Goal: Information Seeking & Learning: Learn about a topic

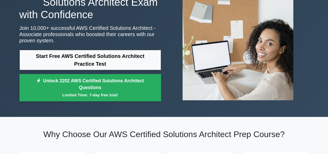
scroll to position [46, 0]
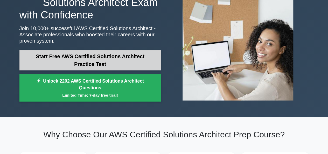
click at [106, 61] on link "Start Free AWS Certified Solutions Architect Practice Test" at bounding box center [90, 60] width 142 height 20
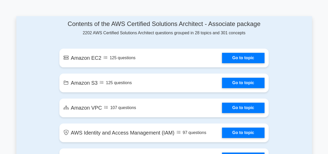
scroll to position [277, 0]
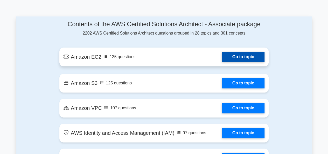
click at [234, 55] on link "Go to topic" at bounding box center [243, 57] width 43 height 10
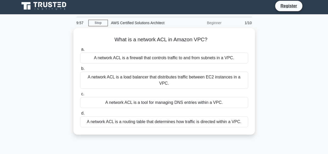
scroll to position [3, 0]
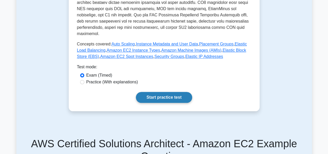
scroll to position [206, 0]
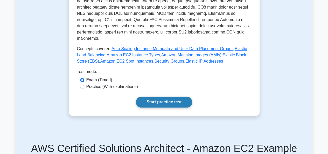
click at [158, 96] on link "Start practice test" at bounding box center [164, 101] width 56 height 11
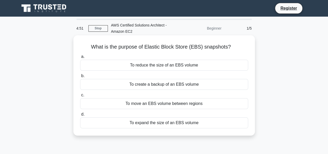
click at [169, 77] on label "b. To create a backup of an EBS volume" at bounding box center [164, 81] width 168 height 17
click at [80, 77] on input "b. To create a backup of an EBS volume" at bounding box center [80, 75] width 0 height 3
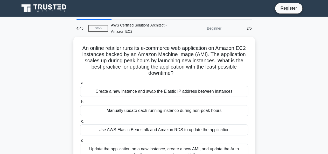
click at [215, 29] on div "Beginner" at bounding box center [201, 28] width 45 height 10
click at [121, 28] on div "AWS Certified Solutions Architect - Amazon EC2" at bounding box center [143, 28] width 71 height 17
click at [95, 25] on link "Stop" at bounding box center [97, 28] width 19 height 6
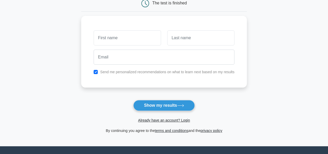
scroll to position [55, 0]
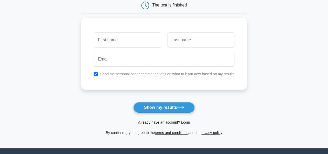
click at [183, 122] on link "Already have an account? Login" at bounding box center [164, 122] width 52 height 4
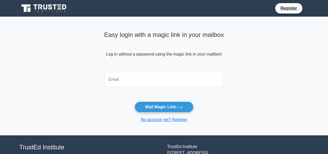
click at [191, 83] on input "email" at bounding box center [164, 79] width 120 height 15
type input "yarraf.sofrecom@gamil.com"
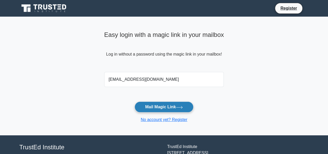
click at [163, 107] on button "Mail Magic Link" at bounding box center [164, 106] width 59 height 11
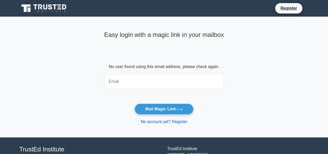
click at [159, 121] on link "No account yet? Register" at bounding box center [164, 121] width 47 height 4
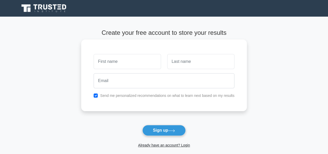
click at [134, 64] on input "text" at bounding box center [127, 61] width 67 height 15
type input "yarraf"
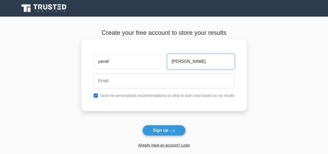
type input "yasser"
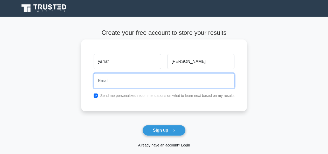
click at [137, 83] on input "email" at bounding box center [164, 80] width 141 height 15
type input "yarraf.sofrecom@gamil.com"
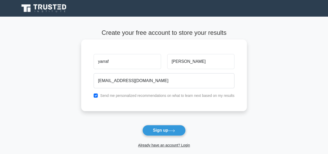
click at [145, 96] on label "Send me personalized recommendations on what to learn next based on my results" at bounding box center [167, 95] width 134 height 4
click at [95, 95] on input "checkbox" at bounding box center [96, 95] width 4 height 4
checkbox input "false"
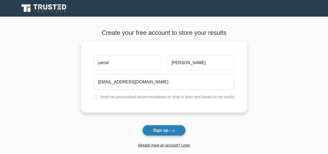
click at [154, 130] on button "Sign up" at bounding box center [164, 130] width 44 height 11
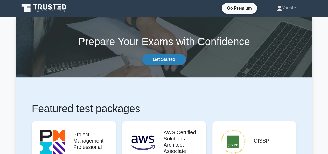
click at [169, 59] on link "Get Started" at bounding box center [164, 59] width 44 height 11
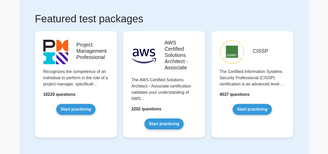
scroll to position [30, 0]
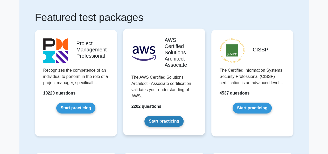
click at [167, 120] on link "Start practicing" at bounding box center [163, 121] width 39 height 11
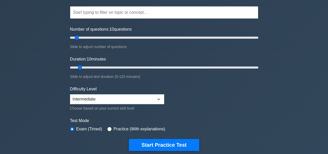
scroll to position [48, 0]
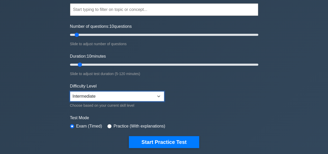
click at [152, 98] on select "Beginner Intermediate Expert" at bounding box center [117, 96] width 94 height 10
select select "beginner"
click at [70, 91] on select "Beginner Intermediate Expert" at bounding box center [117, 96] width 94 height 10
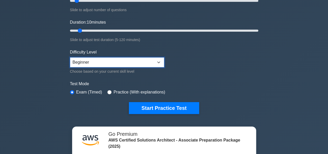
scroll to position [82, 0]
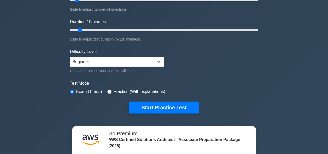
click at [139, 91] on label "Practice (With explanations)" at bounding box center [140, 91] width 52 height 6
click at [107, 90] on input "radio" at bounding box center [109, 91] width 4 height 4
radio input "true"
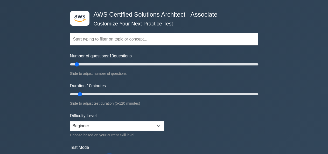
scroll to position [18, 0]
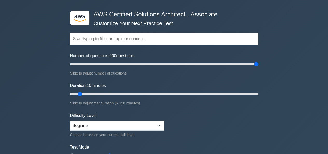
drag, startPoint x: 76, startPoint y: 63, endPoint x: 276, endPoint y: 69, distance: 200.3
type input "200"
click at [258, 67] on input "Number of questions: 200 questions" at bounding box center [164, 64] width 188 height 6
drag, startPoint x: 81, startPoint y: 93, endPoint x: 302, endPoint y: 103, distance: 221.2
type input "120"
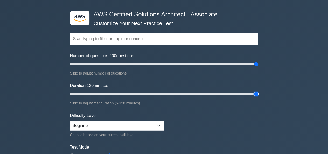
click at [258, 97] on input "Duration: 120 minutes" at bounding box center [164, 94] width 188 height 6
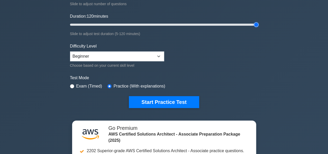
scroll to position [87, 0]
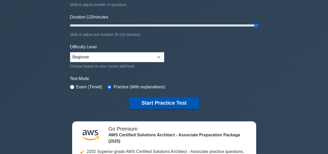
click at [161, 102] on button "Start Practice Test" at bounding box center [164, 103] width 70 height 12
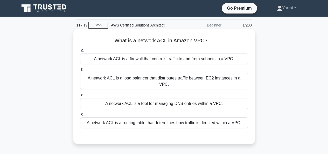
click at [163, 59] on div "A network ACL is a firewall that controls traffic to and from subnets in a VPC." at bounding box center [164, 58] width 168 height 11
click at [80, 52] on input "a. A network ACL is a firewall that controls traffic to and from subnets in a V…" at bounding box center [80, 50] width 0 height 3
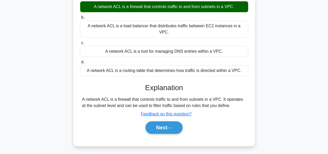
scroll to position [57, 0]
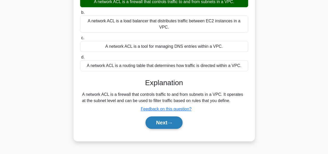
click at [176, 116] on button "Next" at bounding box center [163, 122] width 37 height 12
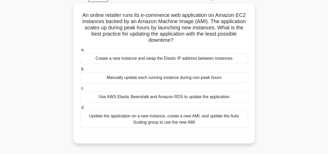
scroll to position [29, 0]
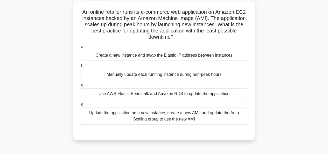
click at [243, 40] on h5 "An online retailer runs its e-commerce web application on Amazon EC2 instances …" at bounding box center [164, 25] width 169 height 32
click at [198, 51] on div "Create a new instance and swap the Elastic IP address between instances" at bounding box center [164, 55] width 168 height 11
click at [80, 48] on input "a. Create a new instance and swap the Elastic IP address between instances" at bounding box center [80, 46] width 0 height 3
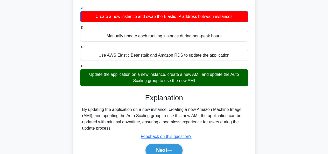
scroll to position [0, 0]
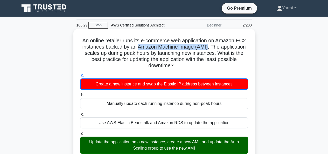
drag, startPoint x: 136, startPoint y: 47, endPoint x: 208, endPoint y: 46, distance: 71.8
click at [208, 46] on h5 "An online retailer runs its e-commerce web application on Amazon EC2 instances …" at bounding box center [164, 53] width 169 height 32
copy h5 "Amazon Machine Image (AMI)"
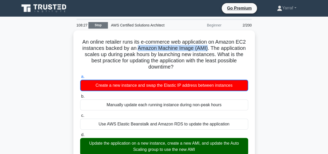
click at [107, 24] on link "Stop" at bounding box center [97, 25] width 19 height 6
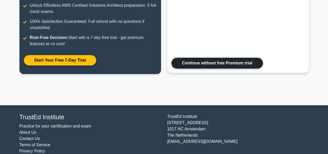
scroll to position [129, 0]
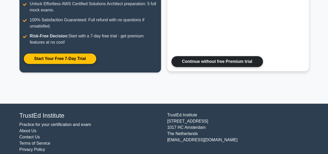
click at [205, 60] on link "Continue without free Premium trial" at bounding box center [217, 61] width 92 height 11
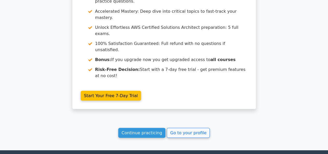
scroll to position [483, 0]
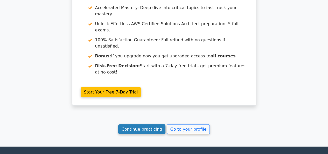
click at [144, 124] on link "Continue practicing" at bounding box center [141, 129] width 47 height 10
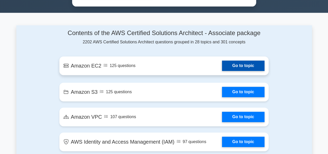
scroll to position [315, 0]
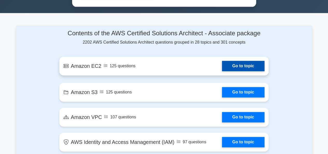
click at [242, 67] on link "Go to topic" at bounding box center [243, 66] width 43 height 10
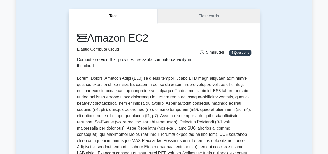
scroll to position [42, 0]
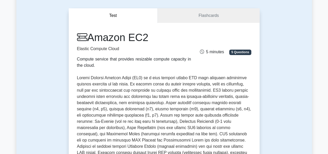
click at [247, 51] on span "5 Questions" at bounding box center [240, 52] width 22 height 5
click at [225, 17] on link "Flashcards" at bounding box center [209, 15] width 102 height 15
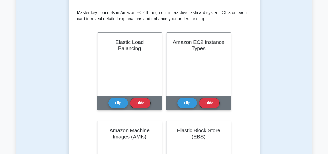
scroll to position [100, 0]
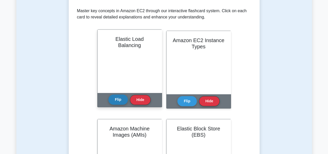
click at [122, 99] on button "Flip" at bounding box center [117, 99] width 19 height 10
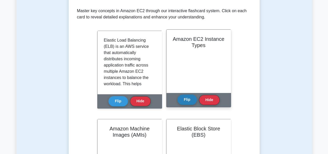
click at [187, 99] on button "Flip" at bounding box center [186, 99] width 19 height 10
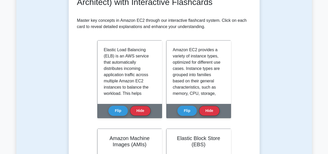
scroll to position [90, 0]
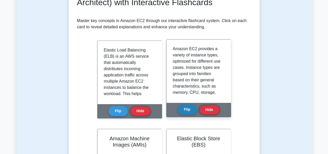
click at [184, 111] on button "Flip" at bounding box center [186, 109] width 19 height 10
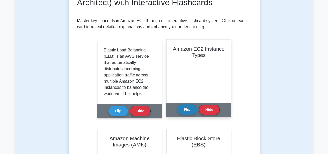
click at [184, 111] on button "Flip" at bounding box center [186, 109] width 19 height 10
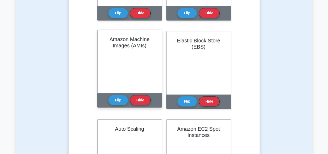
scroll to position [191, 0]
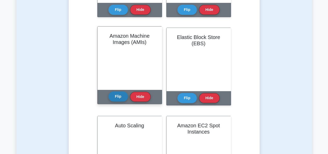
click at [121, 99] on button "Flip" at bounding box center [117, 96] width 19 height 10
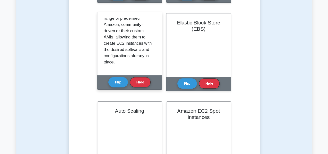
scroll to position [71, 0]
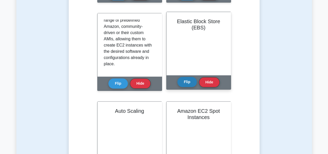
click at [187, 80] on button "Flip" at bounding box center [186, 82] width 19 height 10
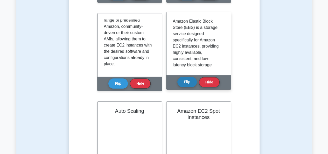
click at [187, 80] on button "Flip" at bounding box center [186, 82] width 19 height 10
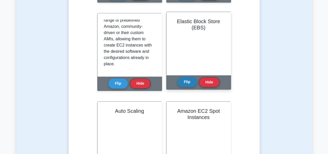
click at [187, 80] on button "Flip" at bounding box center [186, 82] width 19 height 10
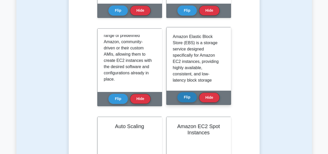
scroll to position [189, 0]
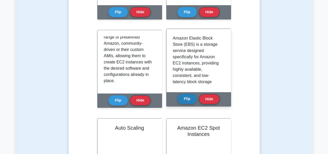
click at [189, 95] on button "Flip" at bounding box center [186, 99] width 19 height 10
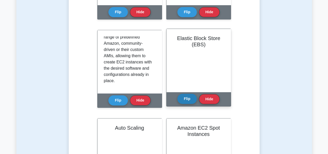
click at [188, 97] on button "Flip" at bounding box center [186, 99] width 19 height 10
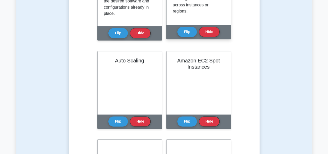
scroll to position [258, 0]
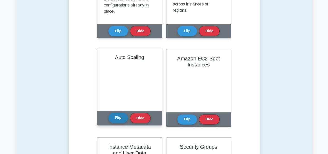
click at [119, 117] on button "Flip" at bounding box center [117, 118] width 19 height 10
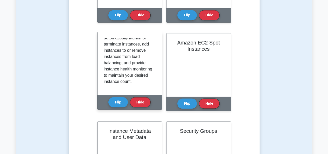
scroll to position [274, 0]
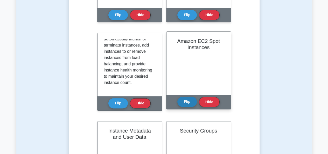
click at [190, 103] on button "Flip" at bounding box center [186, 101] width 19 height 10
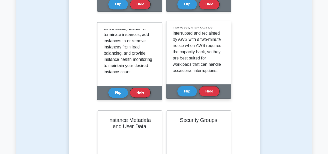
scroll to position [284, 0]
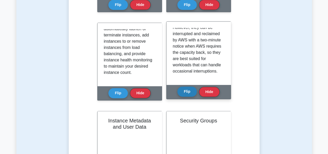
click at [191, 90] on button "Flip" at bounding box center [186, 91] width 19 height 10
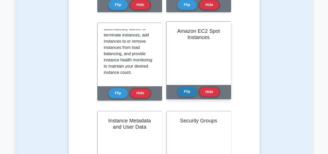
click at [189, 90] on button "Flip" at bounding box center [186, 91] width 19 height 10
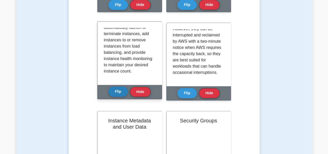
click at [112, 95] on button "Flip" at bounding box center [117, 91] width 19 height 10
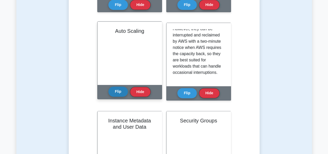
click at [114, 95] on button "Flip" at bounding box center [117, 91] width 19 height 10
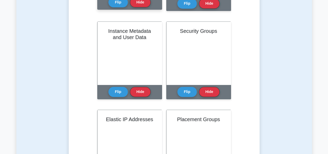
scroll to position [374, 0]
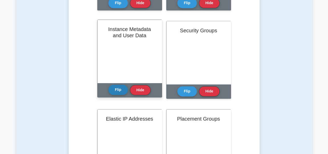
click at [117, 92] on button "Flip" at bounding box center [117, 90] width 19 height 10
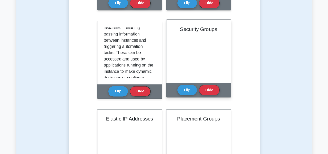
scroll to position [22, 0]
click at [190, 87] on button "Flip" at bounding box center [186, 90] width 19 height 10
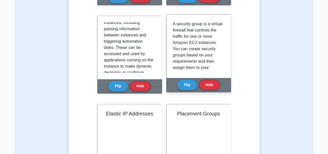
scroll to position [378, 0]
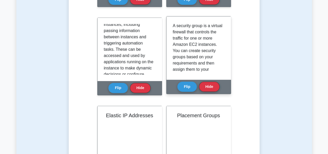
click at [177, 27] on p "A security group is a virtual firewall that controls the traffic for one or mor…" at bounding box center [198, 91] width 50 height 137
drag, startPoint x: 176, startPoint y: 26, endPoint x: 201, endPoint y: 26, distance: 25.7
click at [201, 26] on p "A security group is a virtual firewall that controls the traffic for one or mor…" at bounding box center [198, 91] width 50 height 137
copy p "security group"
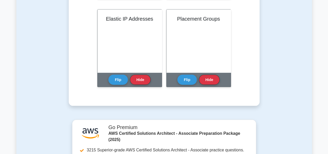
scroll to position [477, 0]
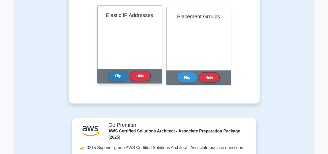
click at [121, 75] on button "Flip" at bounding box center [117, 76] width 19 height 10
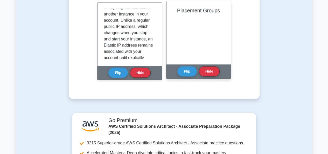
scroll to position [0, 0]
click at [192, 69] on button "Flip" at bounding box center [186, 71] width 19 height 10
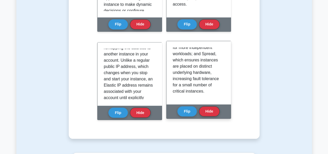
scroll to position [0, 0]
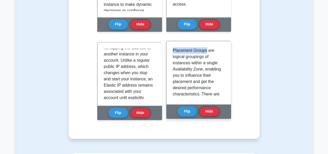
drag, startPoint x: 172, startPoint y: 51, endPoint x: 206, endPoint y: 50, distance: 34.2
click at [206, 50] on div "Placement Groups are logical groupings of instances within a single Availabilit…" at bounding box center [198, 72] width 64 height 63
copy p "Placement Groups"
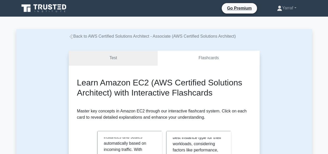
click at [138, 54] on link "Test" at bounding box center [113, 58] width 89 height 15
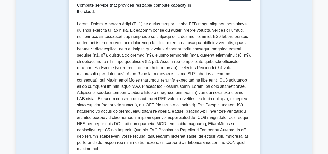
scroll to position [190, 0]
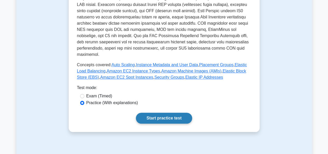
click at [162, 113] on link "Start practice test" at bounding box center [164, 118] width 56 height 11
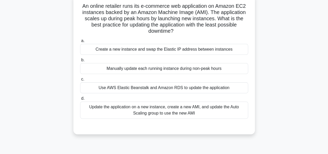
scroll to position [40, 0]
click at [200, 110] on div "Update the application on a new instance, create a new AMI, and update the Auto…" at bounding box center [164, 110] width 168 height 17
click at [80, 100] on input "d. Update the application on a new instance, create a new AMI, and update the A…" at bounding box center [80, 98] width 0 height 3
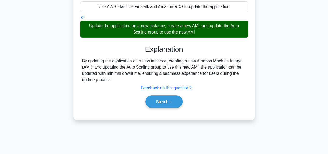
scroll to position [126, 0]
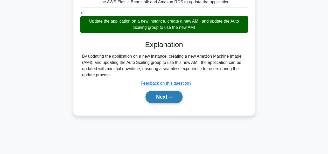
click at [167, 96] on button "Next" at bounding box center [163, 96] width 37 height 12
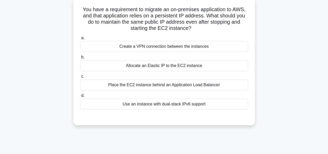
scroll to position [38, 0]
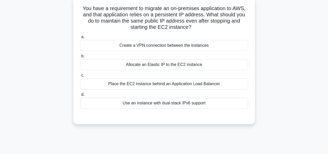
click at [202, 61] on div "Allocate an Elastic IP to the EC2 instance" at bounding box center [164, 64] width 168 height 11
click at [80, 58] on input "b. Allocate an Elastic IP to the EC2 instance" at bounding box center [80, 55] width 0 height 3
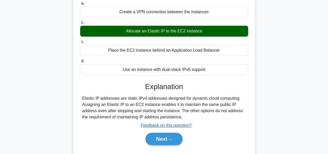
scroll to position [76, 0]
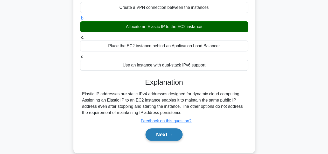
click at [169, 135] on button "Next" at bounding box center [163, 134] width 37 height 12
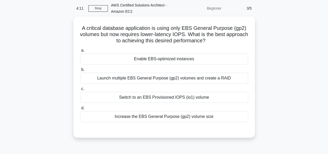
scroll to position [21, 0]
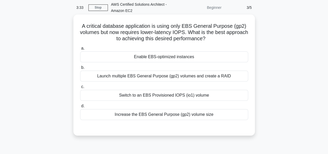
click at [203, 54] on div "Enable EBS-optimized instances" at bounding box center [164, 56] width 168 height 11
click at [80, 50] on input "a. Enable EBS-optimized instances" at bounding box center [80, 48] width 0 height 3
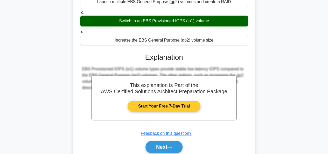
scroll to position [126, 0]
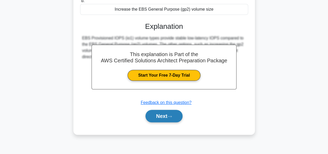
click at [171, 119] on button "Next" at bounding box center [163, 116] width 37 height 12
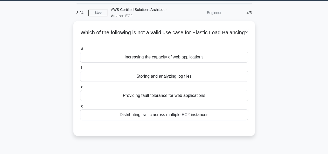
scroll to position [15, 0]
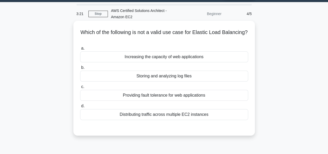
click at [143, 87] on label "c. Providing fault tolerance for web applications" at bounding box center [164, 91] width 168 height 17
click at [80, 87] on input "c. Providing fault tolerance for web applications" at bounding box center [80, 86] width 0 height 3
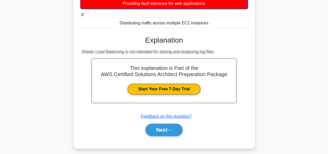
scroll to position [108, 0]
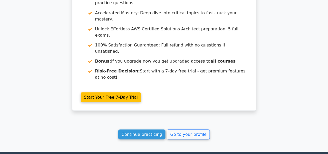
scroll to position [483, 0]
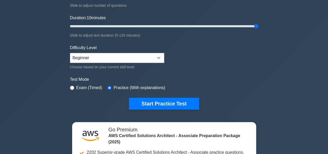
scroll to position [87, 0]
